Goal: Task Accomplishment & Management: Use online tool/utility

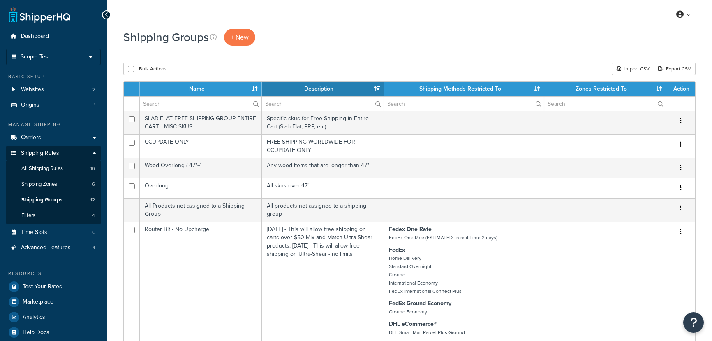
select select "15"
click at [53, 171] on span "All Shipping Rules" at bounding box center [42, 168] width 42 height 7
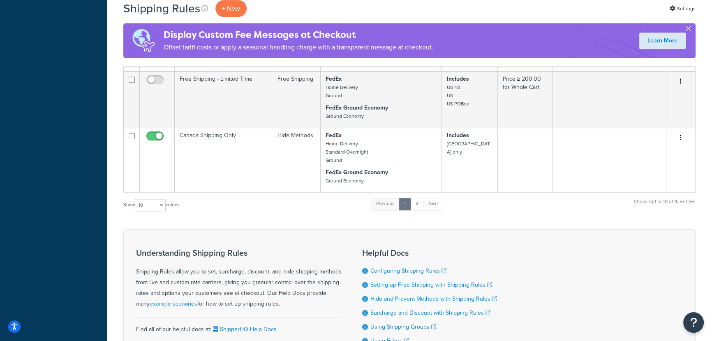
scroll to position [615, 0]
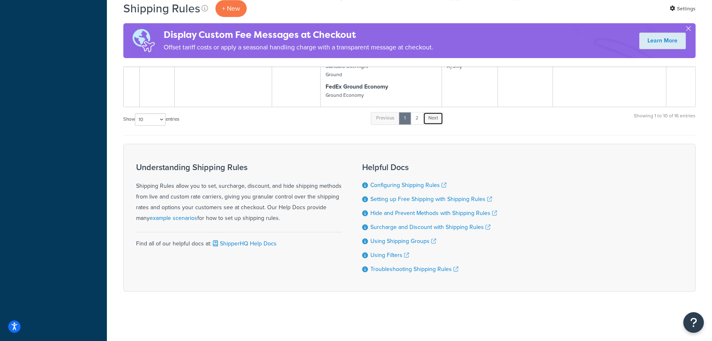
click at [440, 119] on link "Next" at bounding box center [433, 118] width 20 height 12
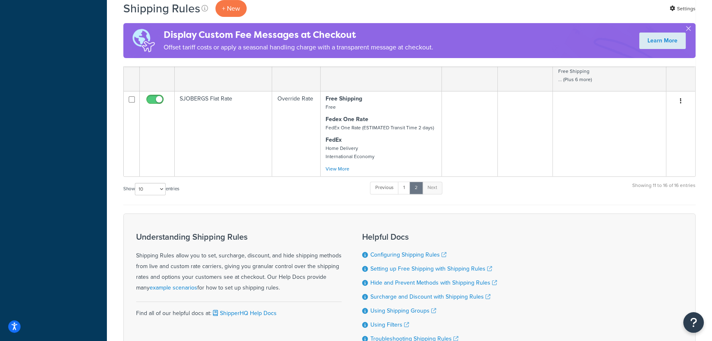
scroll to position [263, 0]
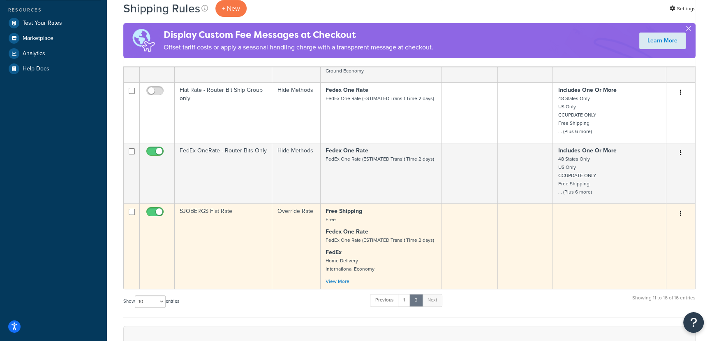
click at [533, 225] on td at bounding box center [526, 245] width 56 height 85
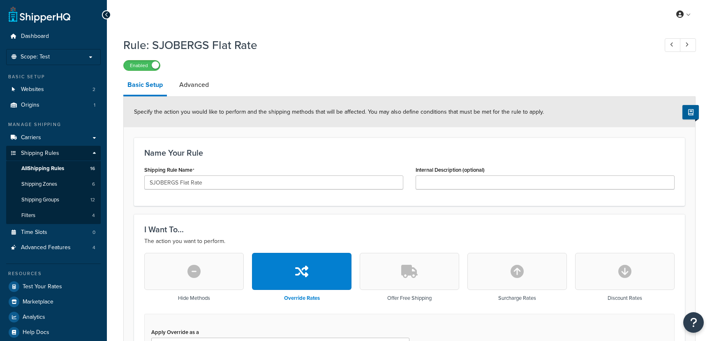
select select "ITEM"
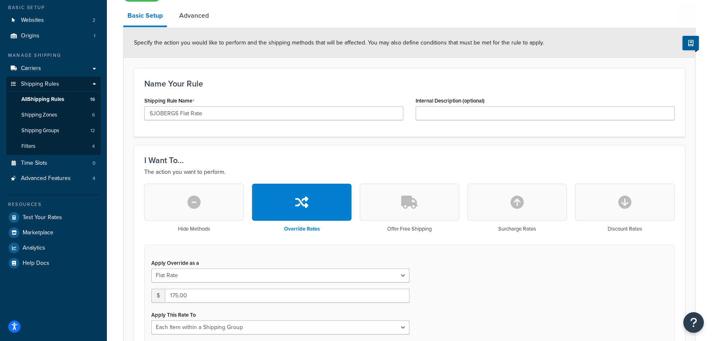
scroll to position [5, 0]
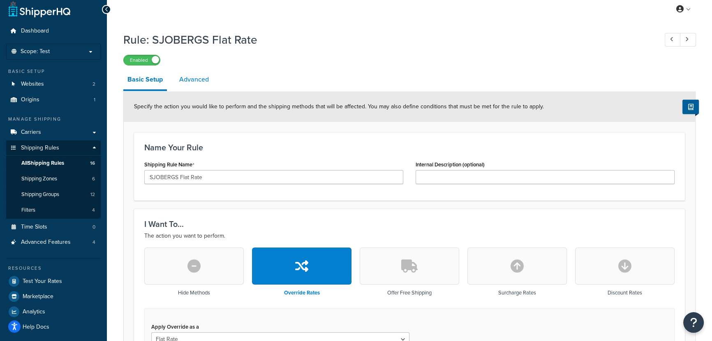
click at [202, 81] on link "Advanced" at bounding box center [194, 80] width 38 height 20
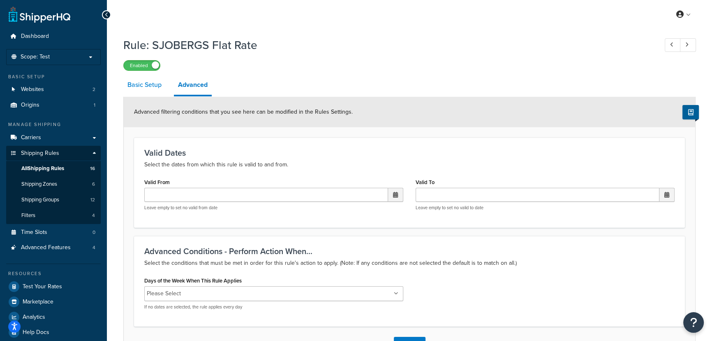
click at [158, 86] on link "Basic Setup" at bounding box center [144, 85] width 42 height 20
select select "ITEM"
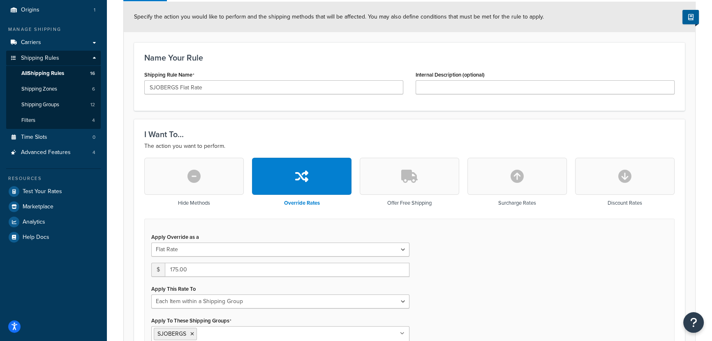
scroll to position [37, 0]
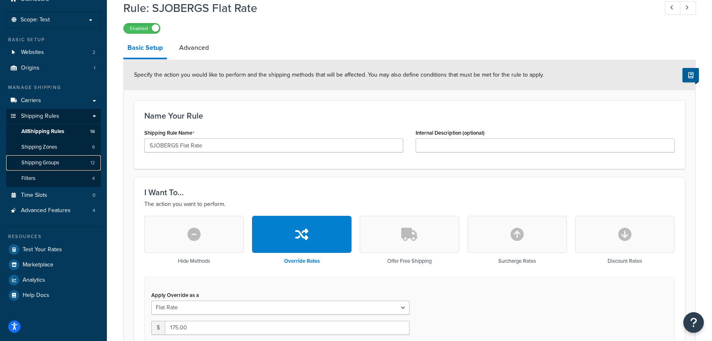
drag, startPoint x: 59, startPoint y: 163, endPoint x: 393, endPoint y: 24, distance: 361.4
click at [59, 163] on span "Shipping Groups" at bounding box center [40, 162] width 38 height 7
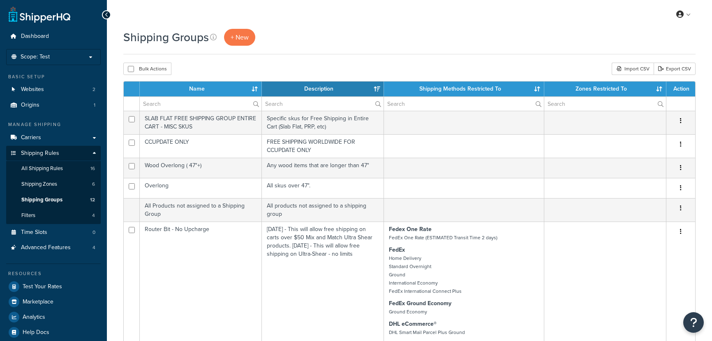
select select "15"
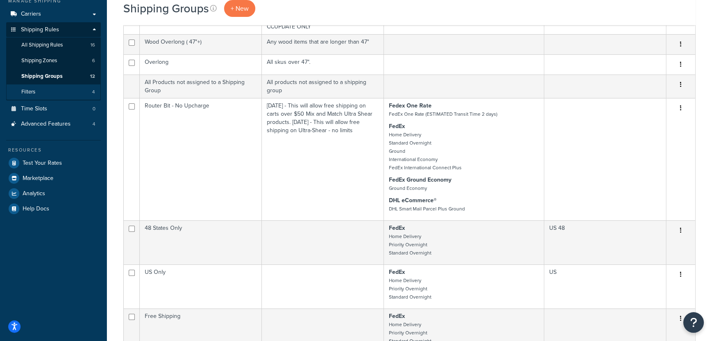
scroll to position [112, 0]
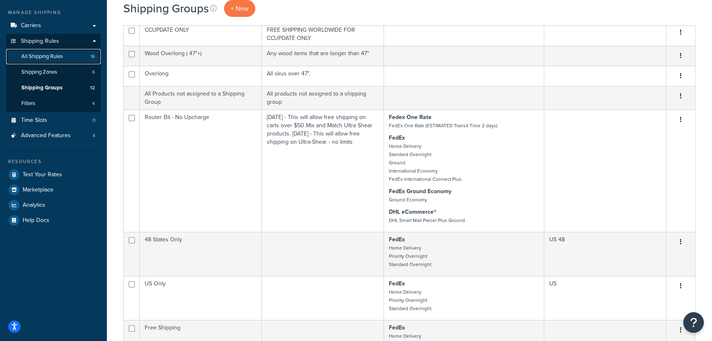
click at [60, 59] on span "All Shipping Rules" at bounding box center [42, 56] width 42 height 7
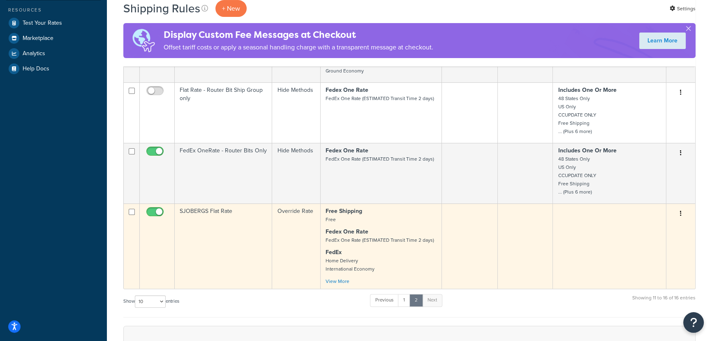
scroll to position [336, 0]
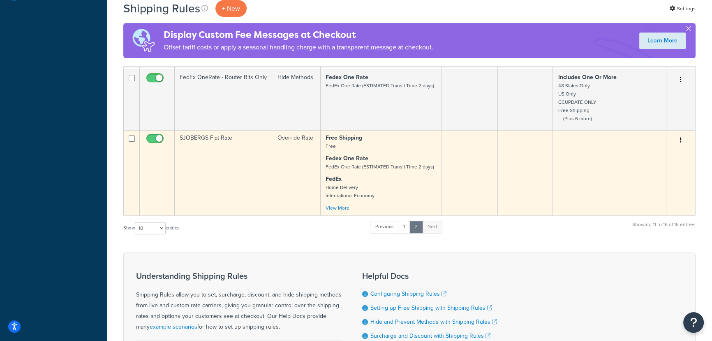
click at [401, 150] on p "Free Shipping Free" at bounding box center [381, 142] width 111 height 16
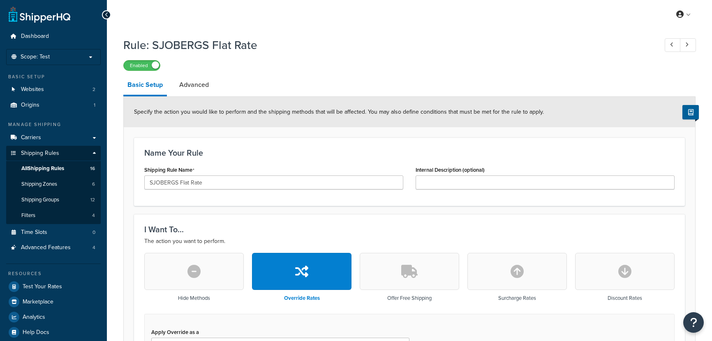
select select "ITEM"
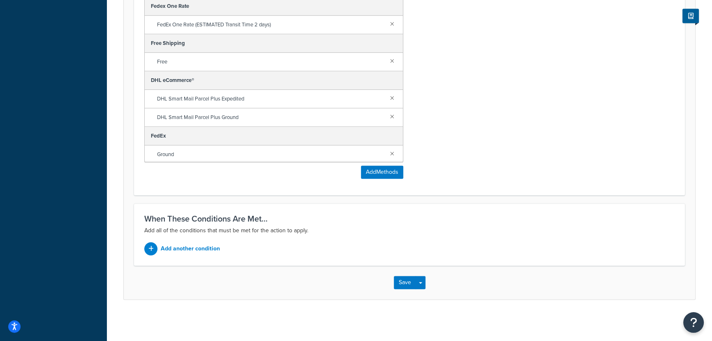
scroll to position [566, 0]
drag, startPoint x: 207, startPoint y: 249, endPoint x: 214, endPoint y: 259, distance: 12.0
click at [214, 259] on div "When These Conditions Are Met... Add all of the conditions that must be met for…" at bounding box center [409, 234] width 551 height 62
click at [149, 248] on icon at bounding box center [150, 249] width 5 height 6
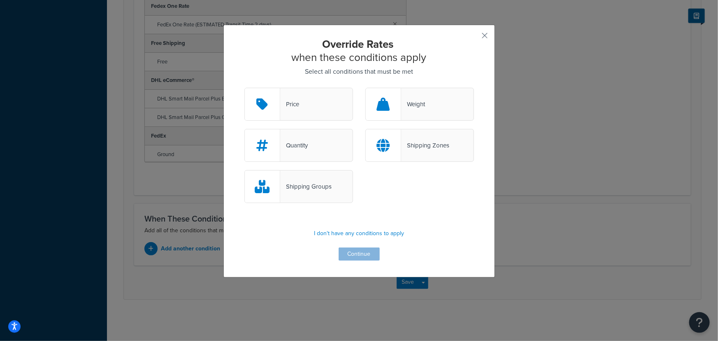
click at [326, 187] on div "Shipping Groups" at bounding box center [305, 187] width 51 height 12
click at [0, 0] on input "Shipping Groups" at bounding box center [0, 0] width 0 height 0
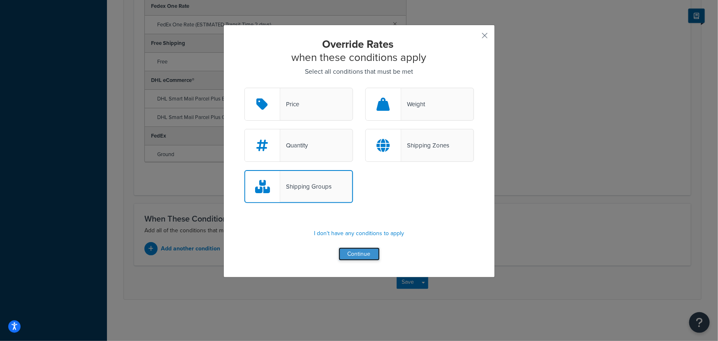
click at [364, 260] on button "Continue" at bounding box center [359, 253] width 41 height 13
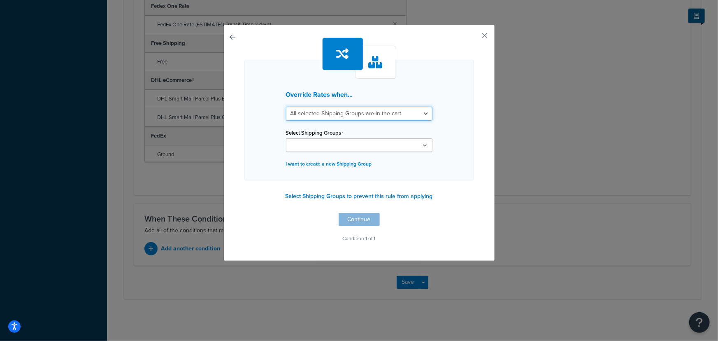
click at [419, 111] on select "All selected Shipping Groups are in the cart Any selected Shipping Groups are i…" at bounding box center [359, 114] width 146 height 14
click at [458, 77] on div "Override Rates when... All selected Shipping Groups are in the cart Any selecte…" at bounding box center [359, 120] width 230 height 121
click at [474, 37] on button "button" at bounding box center [473, 38] width 2 height 2
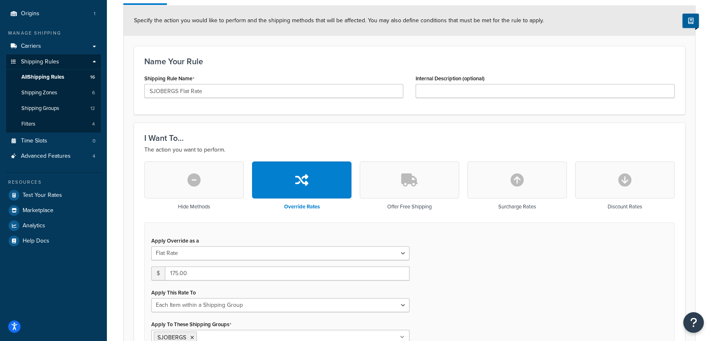
scroll to position [80, 0]
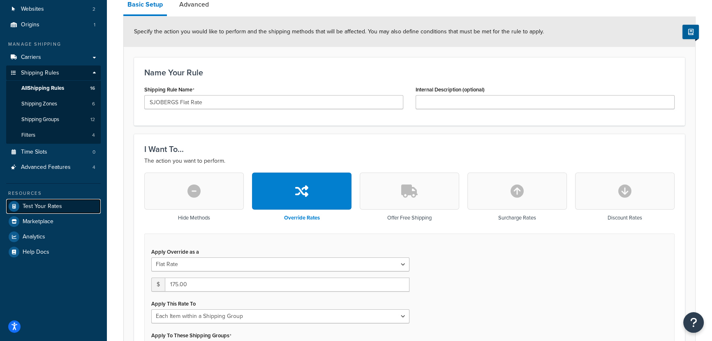
click at [65, 210] on link "Test Your Rates" at bounding box center [53, 206] width 95 height 15
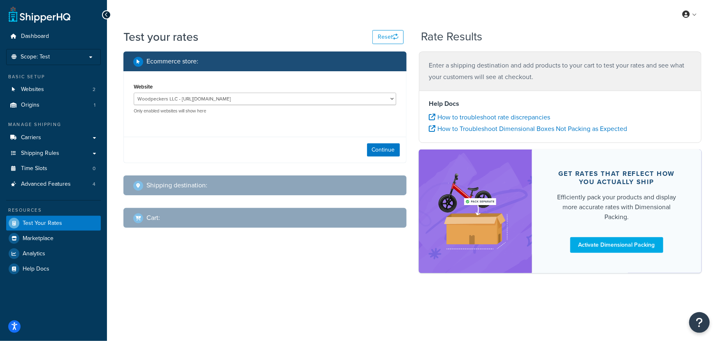
click at [261, 193] on div "Shipping destination :" at bounding box center [264, 185] width 283 height 20
click at [384, 153] on button "Continue" at bounding box center [383, 149] width 33 height 13
select select "[GEOGRAPHIC_DATA]"
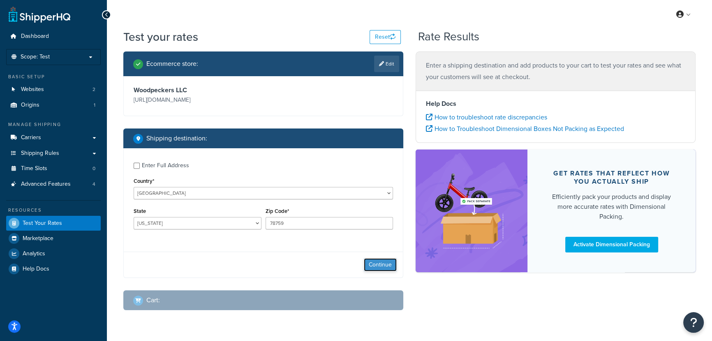
click at [382, 262] on button "Continue" at bounding box center [380, 264] width 33 height 13
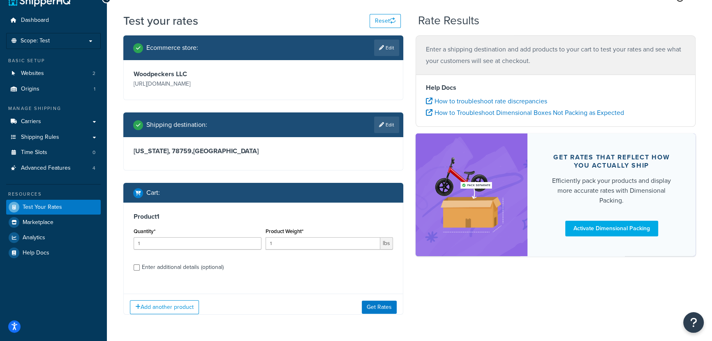
scroll to position [28, 0]
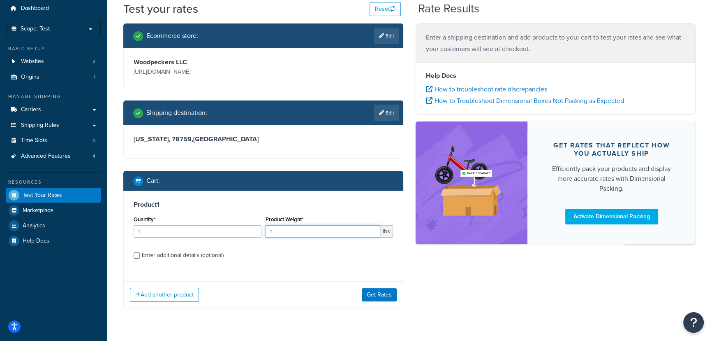
click at [297, 231] on input "1" at bounding box center [323, 231] width 115 height 12
type input "0.01"
click at [169, 255] on div "Enter additional details (optional)" at bounding box center [183, 255] width 82 height 12
click at [140, 255] on input "Enter additional details (optional)" at bounding box center [137, 255] width 6 height 6
checkbox input "true"
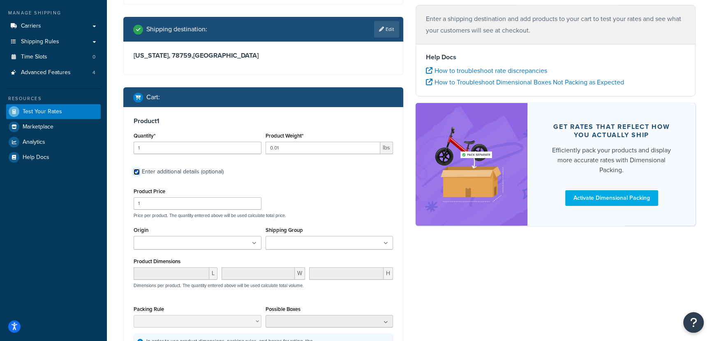
scroll to position [114, 0]
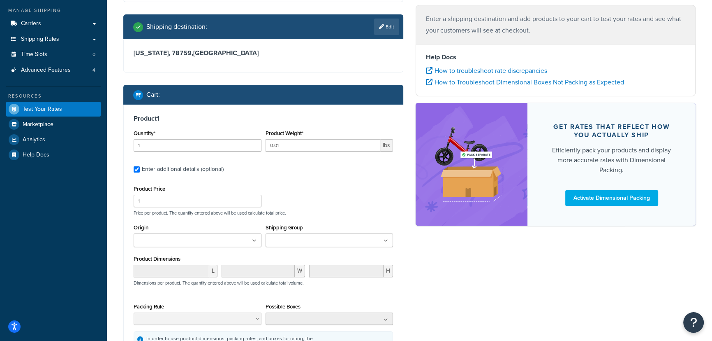
click at [342, 238] on ul at bounding box center [330, 240] width 128 height 14
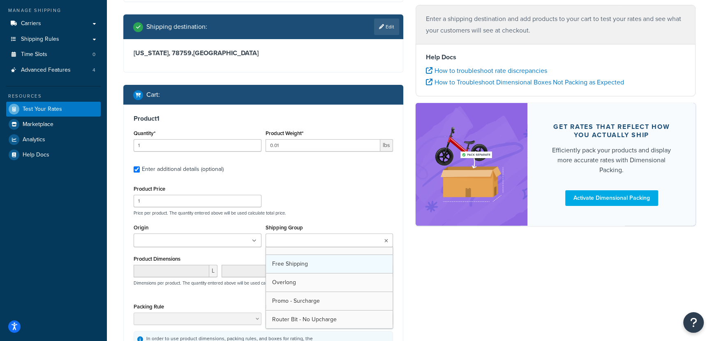
scroll to position [37, 0]
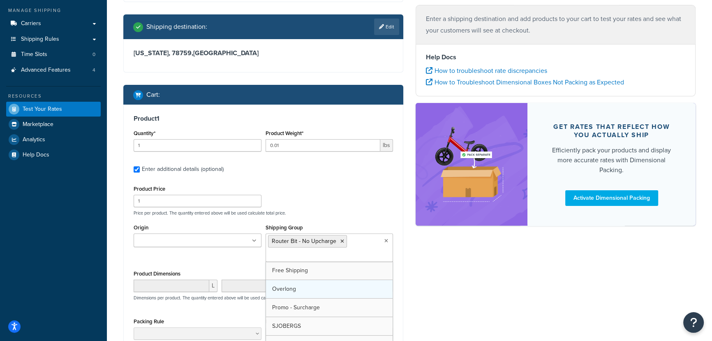
drag, startPoint x: 326, startPoint y: 311, endPoint x: 346, endPoint y: 283, distance: 34.5
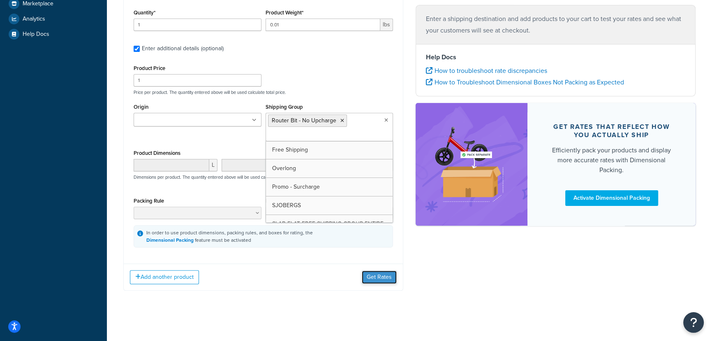
click at [380, 283] on button "Get Rates" at bounding box center [379, 276] width 35 height 13
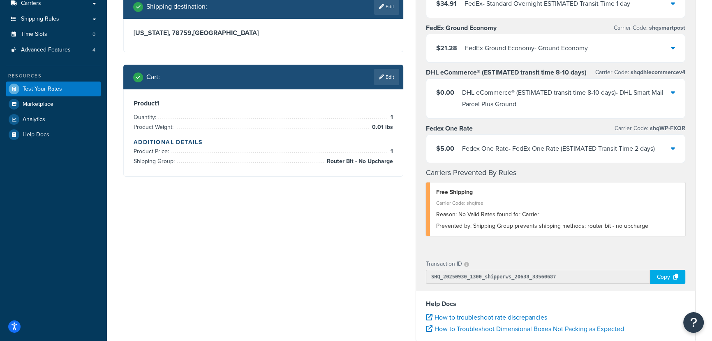
scroll to position [122, 0]
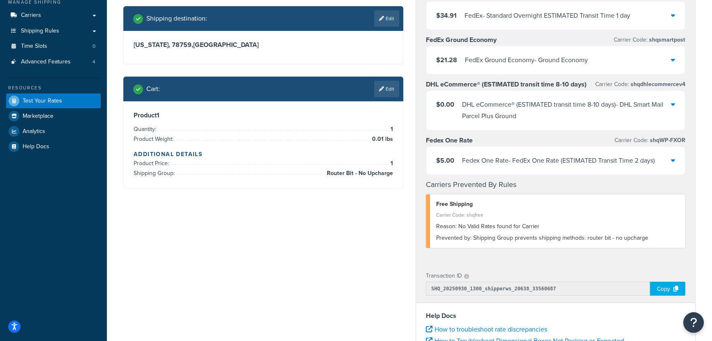
drag, startPoint x: 390, startPoint y: 86, endPoint x: 409, endPoint y: 96, distance: 21.2
click at [409, 96] on div "Ecommerce store : Edit Woodpeckers LLC [URL][DOMAIN_NAME] Shipping destination …" at bounding box center [263, 64] width 292 height 271
click at [379, 91] on icon at bounding box center [381, 88] width 5 height 5
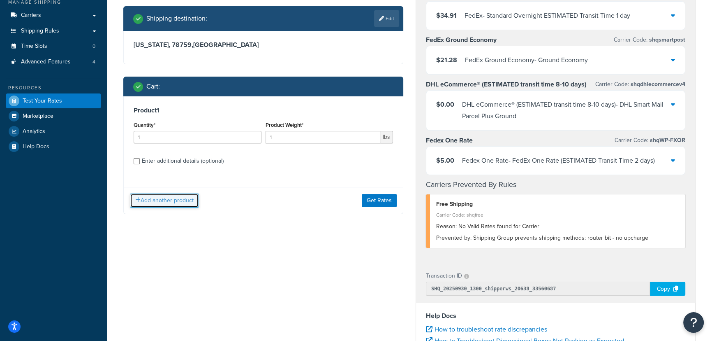
click at [193, 202] on button "Add another product" at bounding box center [164, 200] width 69 height 14
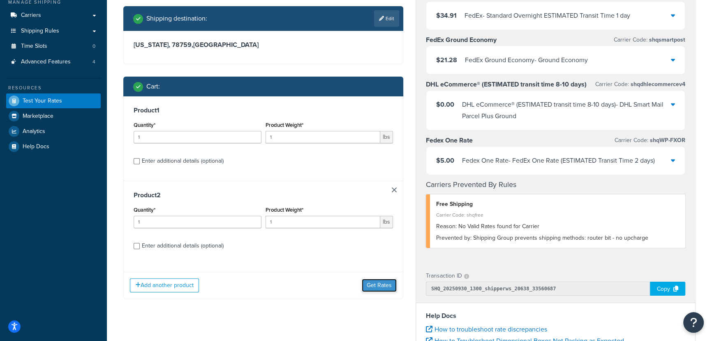
click at [392, 286] on button "Get Rates" at bounding box center [379, 284] width 35 height 13
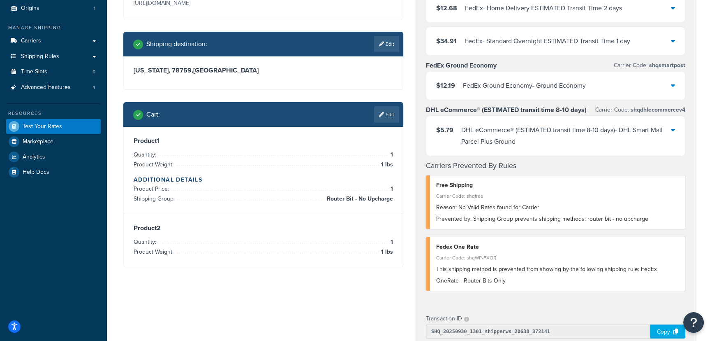
scroll to position [85, 0]
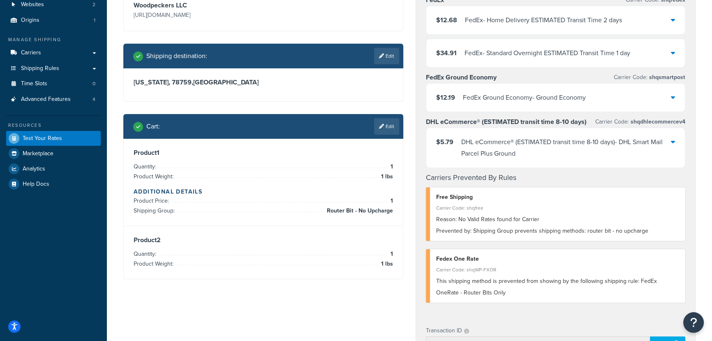
click at [584, 147] on div "DHL eCommerce® (ESTIMATED transit time 8-10 days) - DHL Smart Mail Parcel Plus …" at bounding box center [567, 147] width 210 height 23
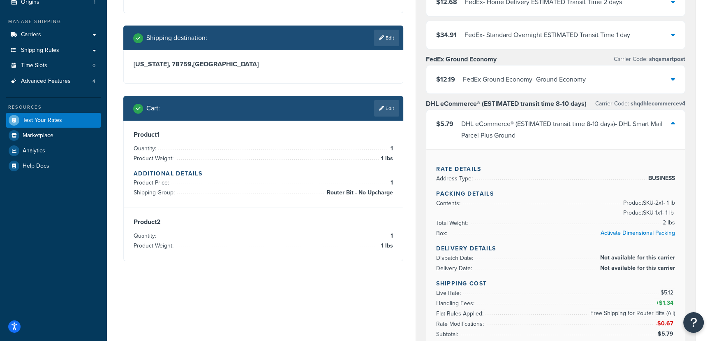
scroll to position [149, 0]
